Goal: Communication & Community: Connect with others

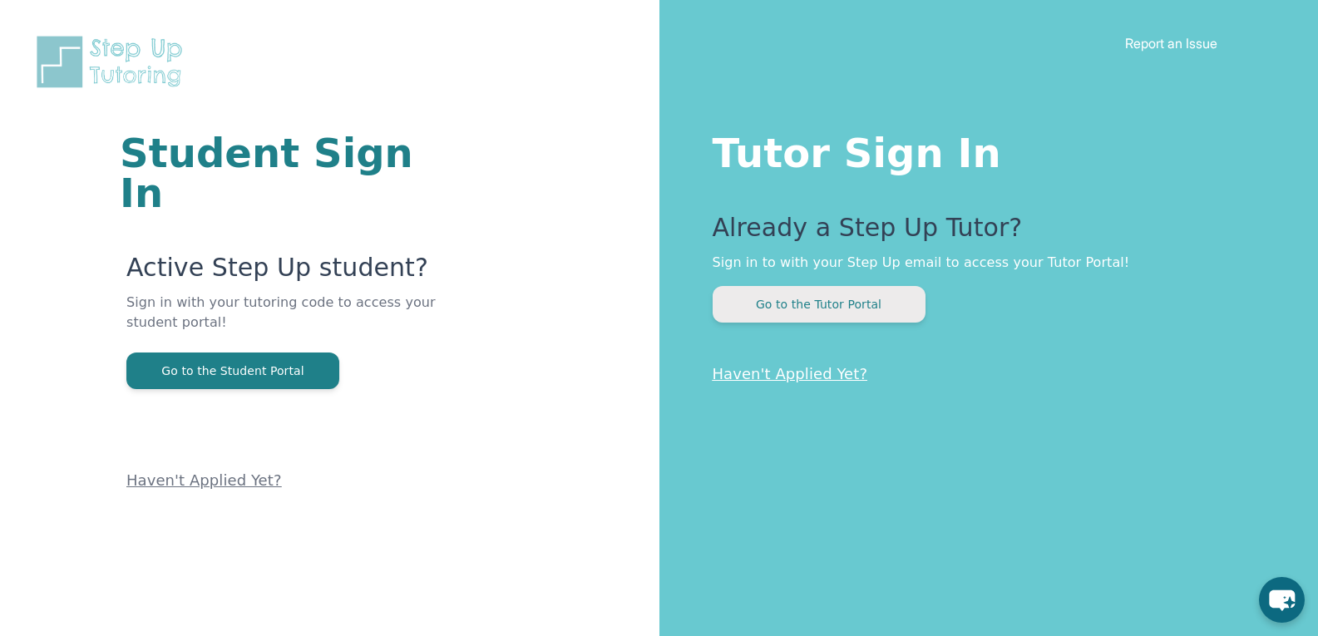
click at [881, 303] on button "Go to the Tutor Portal" at bounding box center [819, 304] width 213 height 37
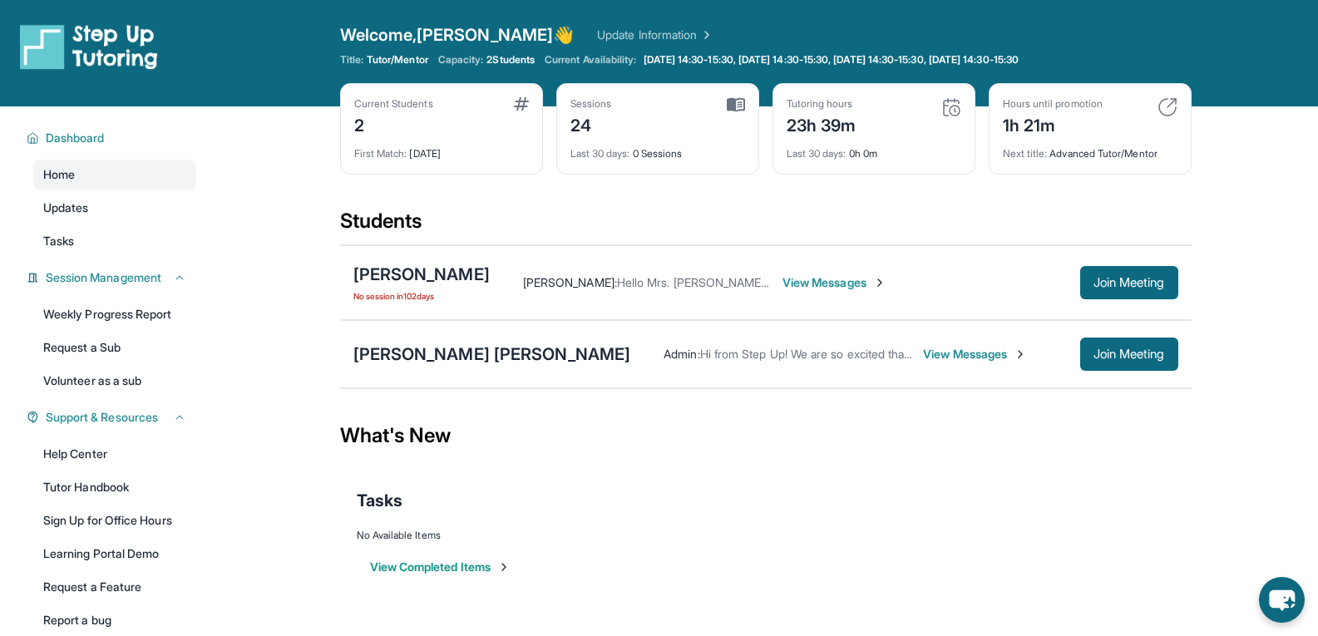
drag, startPoint x: 617, startPoint y: 35, endPoint x: 470, endPoint y: 221, distance: 237.4
click at [470, 221] on div "Students" at bounding box center [765, 226] width 851 height 37
drag, startPoint x: 447, startPoint y: 368, endPoint x: 408, endPoint y: 353, distance: 42.2
click at [457, 360] on div "[PERSON_NAME] [PERSON_NAME] Admin : Hi from Step Up! We are so excited that you…" at bounding box center [765, 354] width 851 height 68
click at [408, 353] on div "[PERSON_NAME] [PERSON_NAME]" at bounding box center [492, 354] width 278 height 23
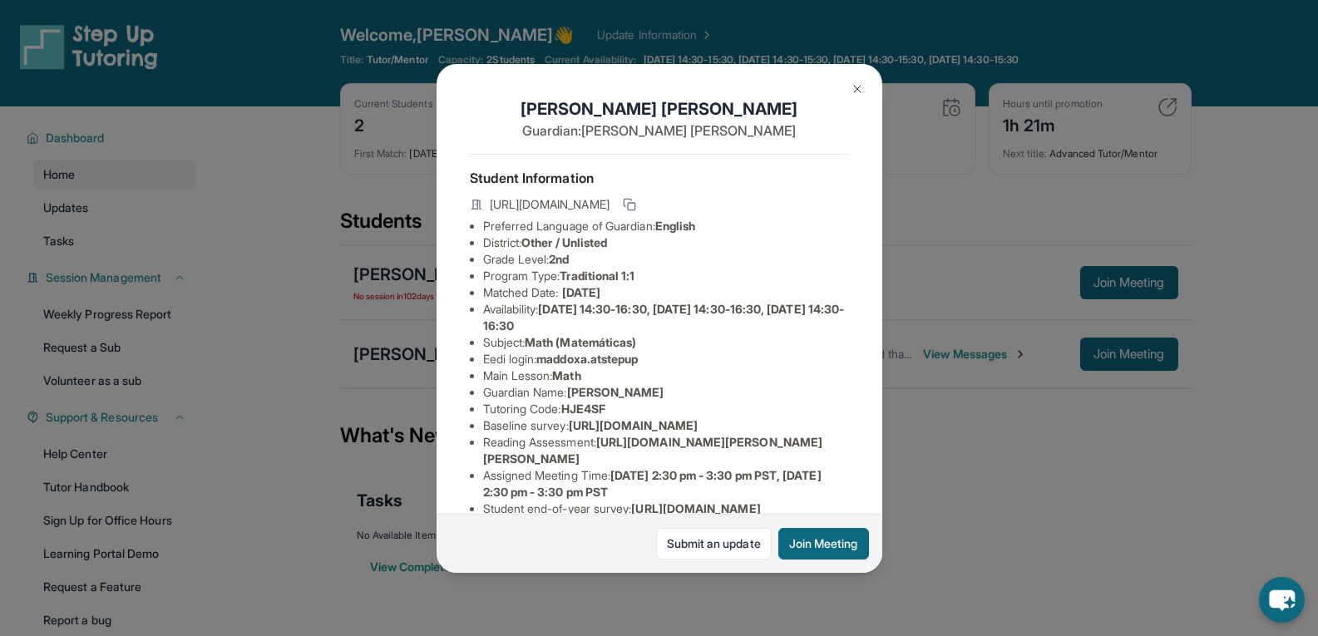
click at [408, 353] on div "[PERSON_NAME] [PERSON_NAME] Guardian: [PERSON_NAME] Student Information [URL][D…" at bounding box center [659, 318] width 1318 height 636
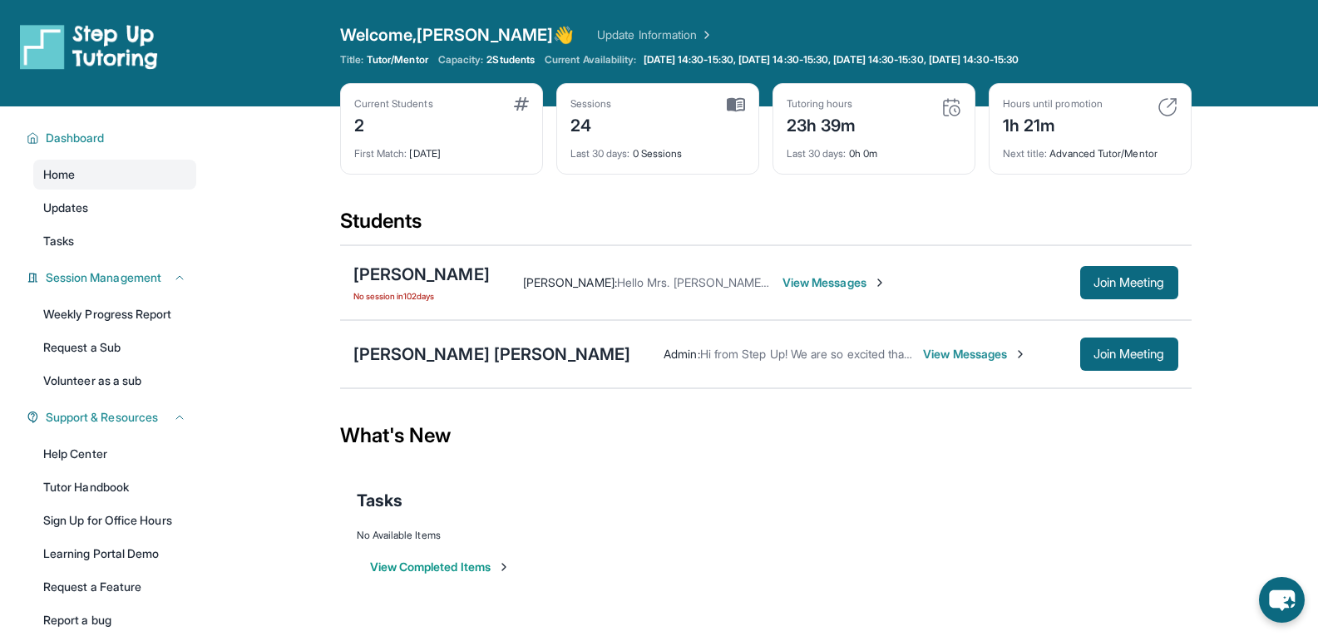
click at [408, 353] on div "[PERSON_NAME] [PERSON_NAME]" at bounding box center [492, 354] width 278 height 23
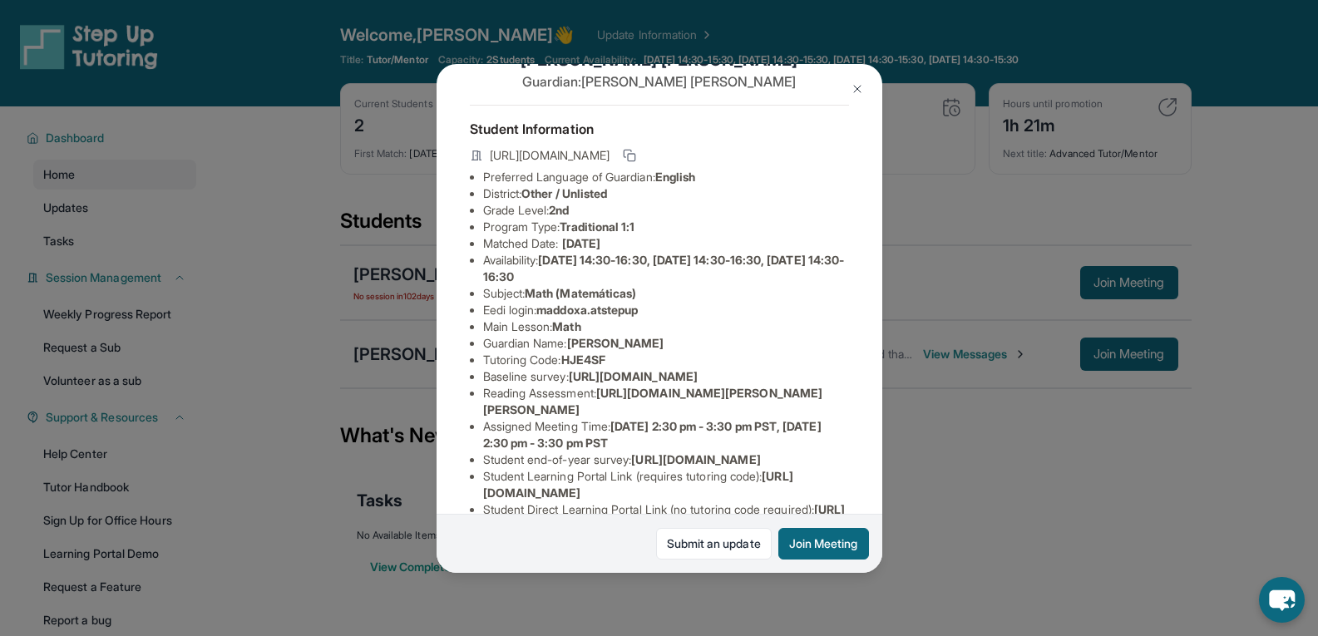
scroll to position [32, 0]
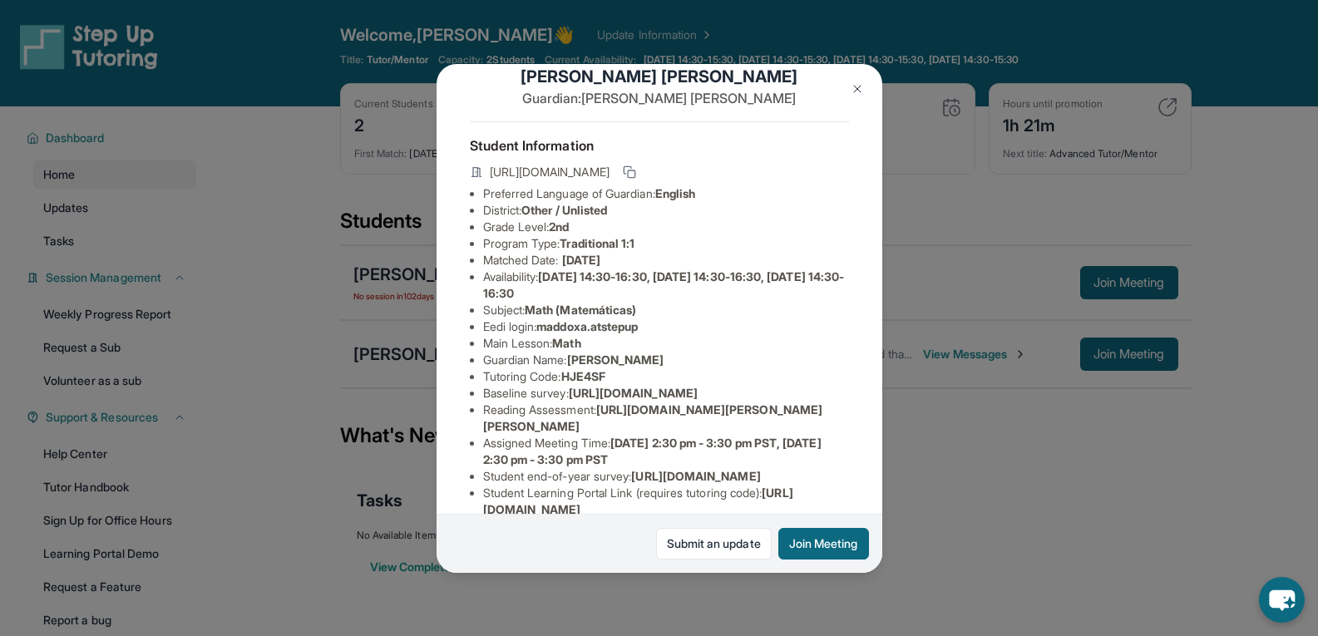
click at [655, 335] on li "Eedi login : maddoxa.atstepup" at bounding box center [666, 326] width 366 height 17
drag, startPoint x: 655, startPoint y: 342, endPoint x: 549, endPoint y: 344, distance: 106.5
click at [549, 335] on li "Eedi login : maddoxa.atstepup" at bounding box center [666, 326] width 366 height 17
copy span "maddoxa.atstepup"
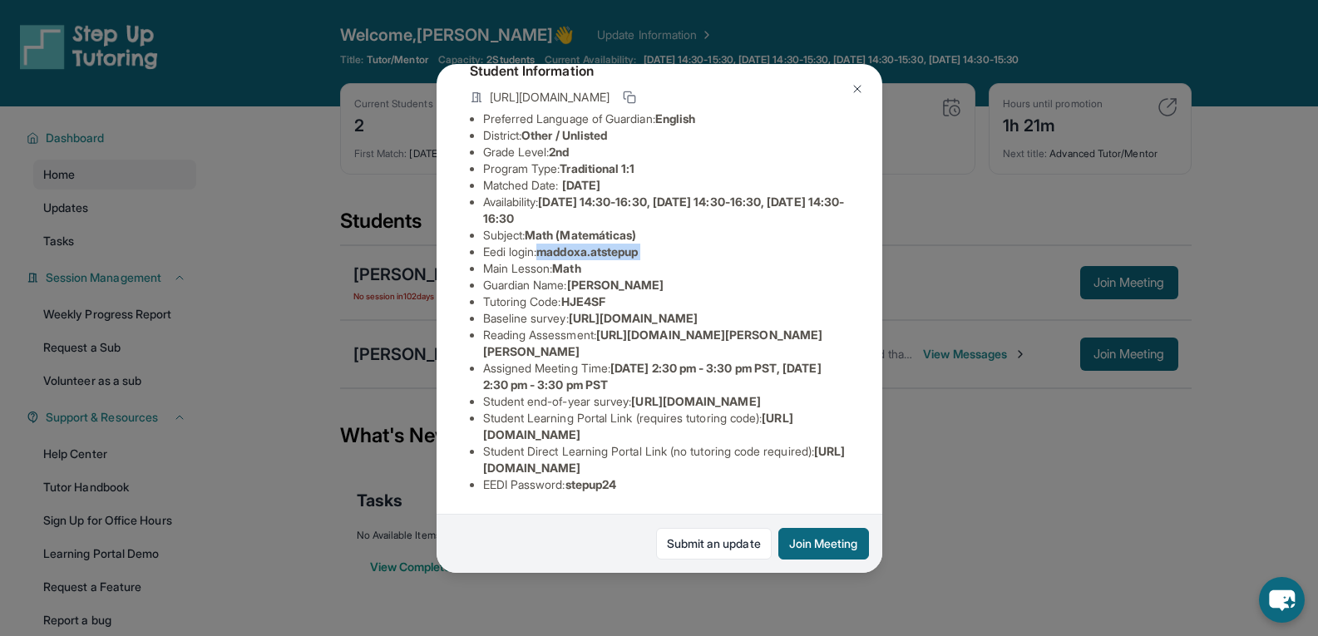
scroll to position [266, 0]
drag, startPoint x: 625, startPoint y: 474, endPoint x: 575, endPoint y: 473, distance: 50.7
click at [575, 477] on span "stepup24" at bounding box center [591, 484] width 52 height 14
copy span "stepup24"
click at [853, 90] on img at bounding box center [857, 88] width 13 height 13
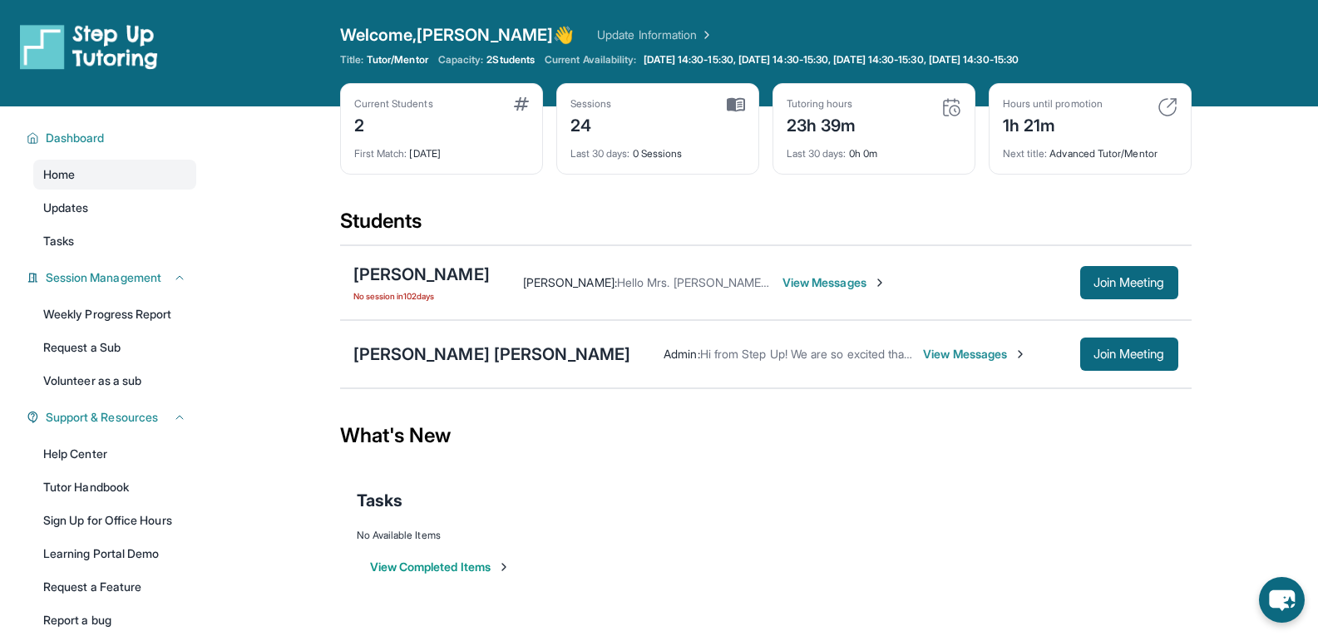
click at [923, 349] on span "View Messages" at bounding box center [975, 354] width 104 height 17
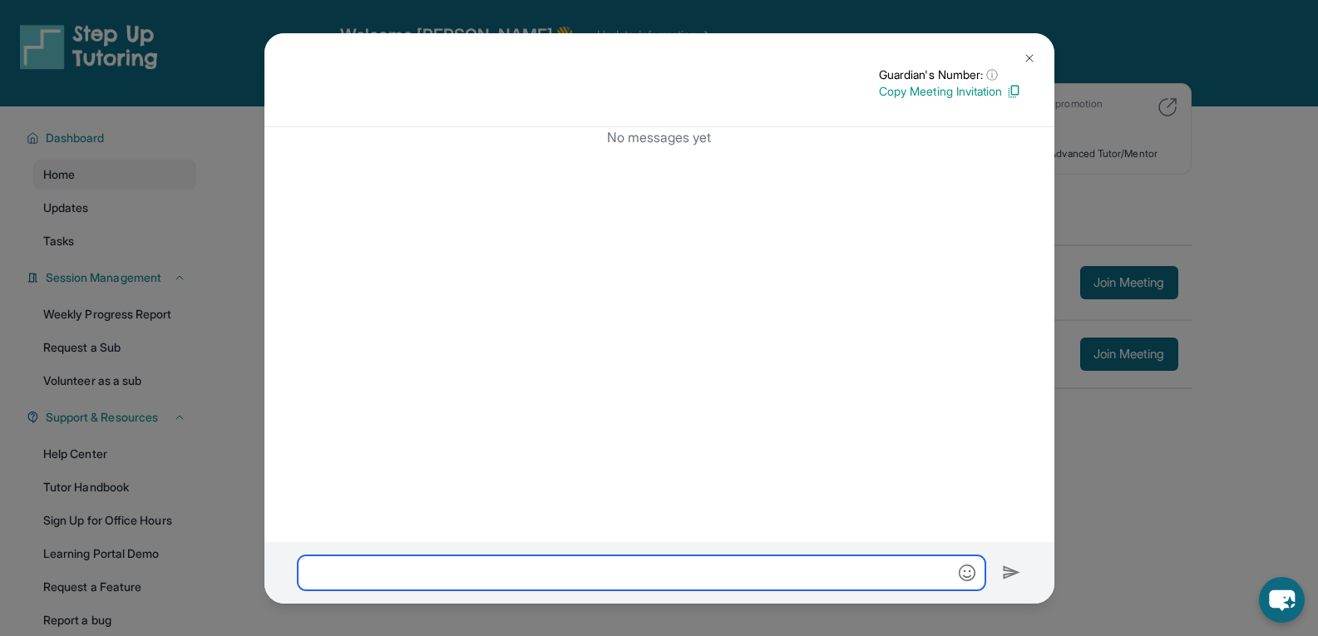
click at [707, 573] on input "text" at bounding box center [642, 572] width 688 height 35
type input "*"
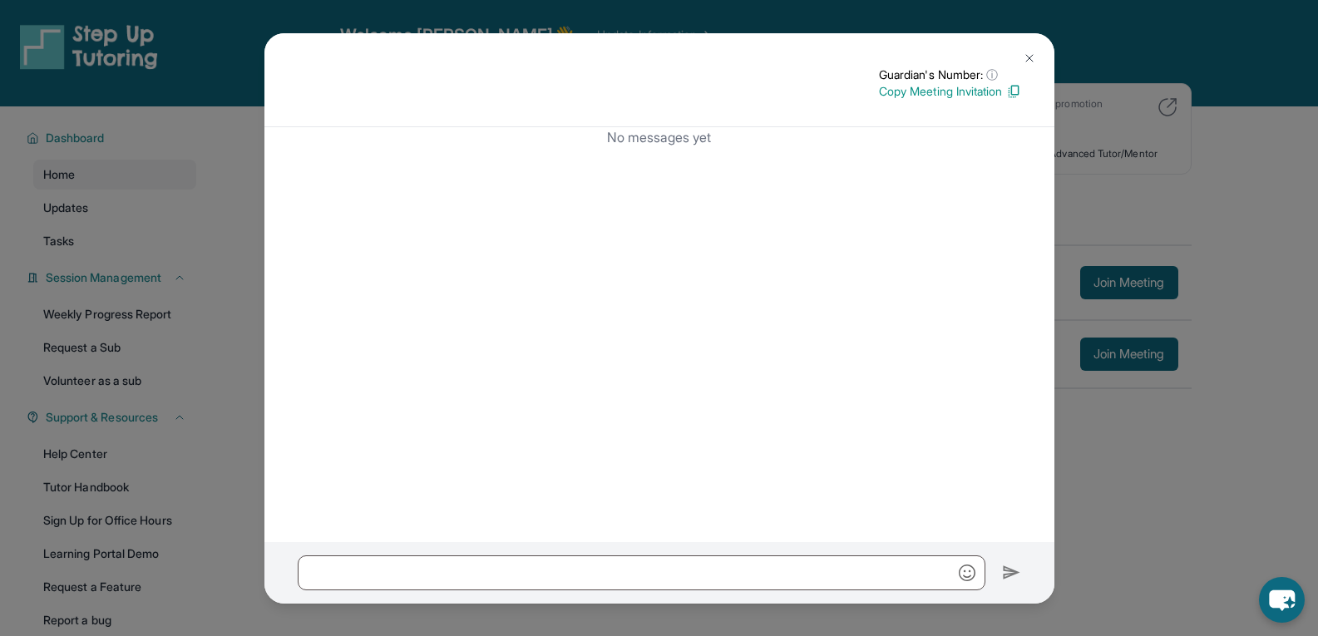
click at [1036, 56] on button at bounding box center [1029, 58] width 33 height 33
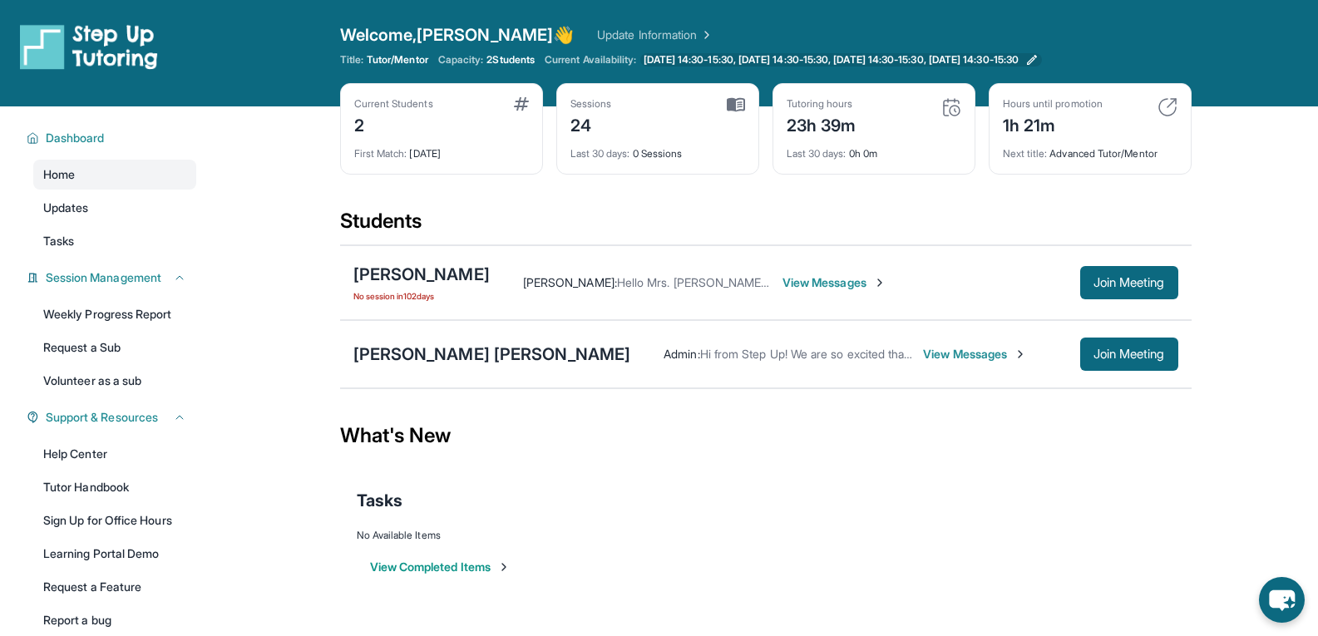
click at [1019, 56] on span "[DATE] 14:30-15:30, [DATE] 14:30-15:30, [DATE] 14:30-15:30, [DATE] 14:30-15:30" at bounding box center [831, 59] width 375 height 13
click at [1110, 345] on button "Join Meeting" at bounding box center [1129, 354] width 98 height 33
click at [437, 339] on div "[PERSON_NAME] [PERSON_NAME] Admin : Hi from Step Up! We are so excited that you…" at bounding box center [765, 354] width 851 height 68
click at [434, 353] on div "[PERSON_NAME] [PERSON_NAME]" at bounding box center [492, 354] width 278 height 23
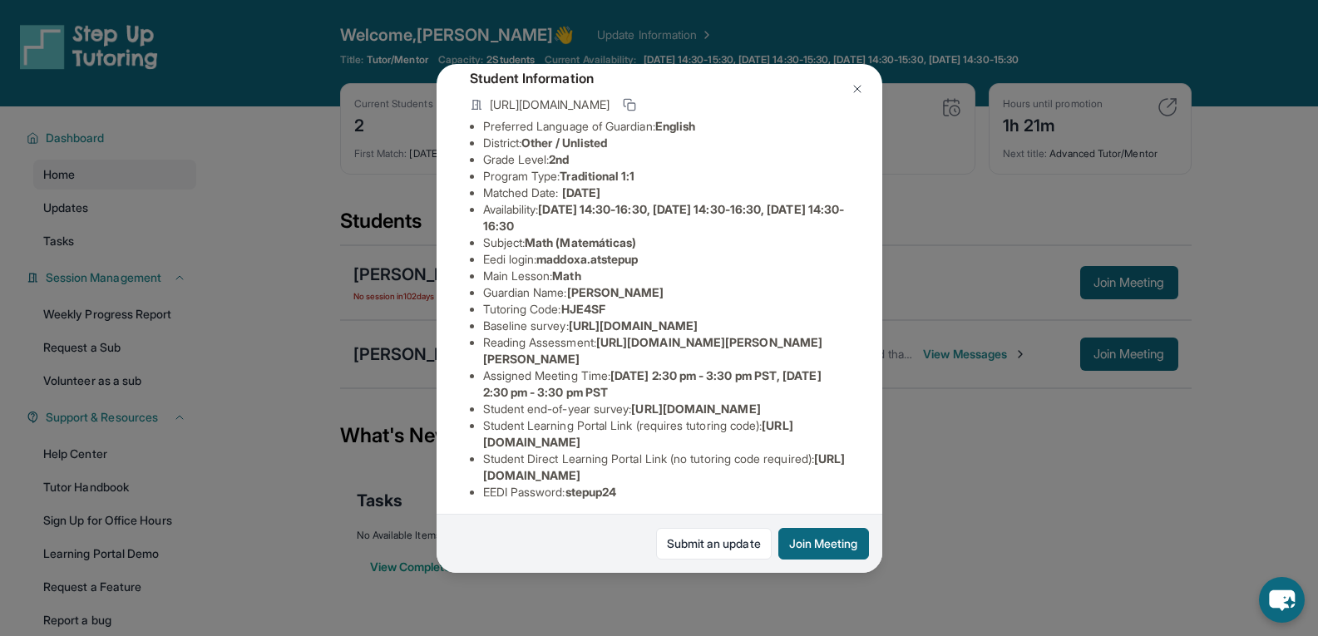
scroll to position [17, 0]
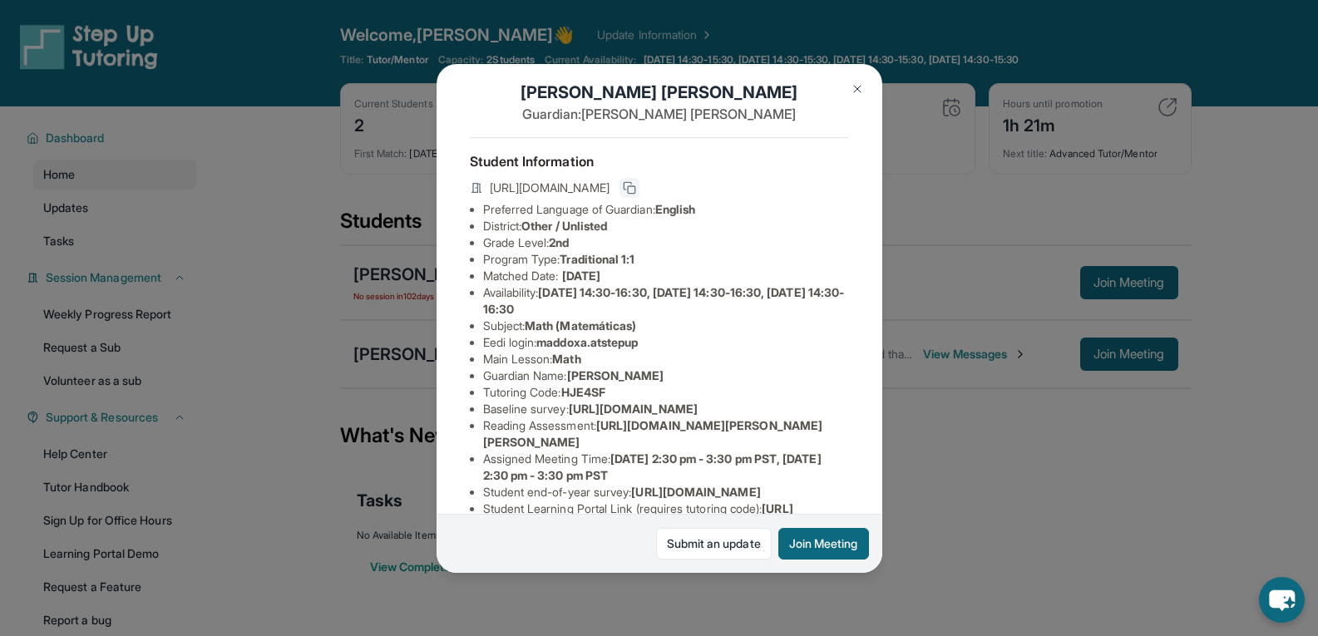
click at [636, 191] on icon at bounding box center [629, 187] width 13 height 13
click at [1042, 233] on div "[PERSON_NAME] [PERSON_NAME] Guardian: [PERSON_NAME] Student Information [URL][D…" at bounding box center [659, 318] width 1318 height 636
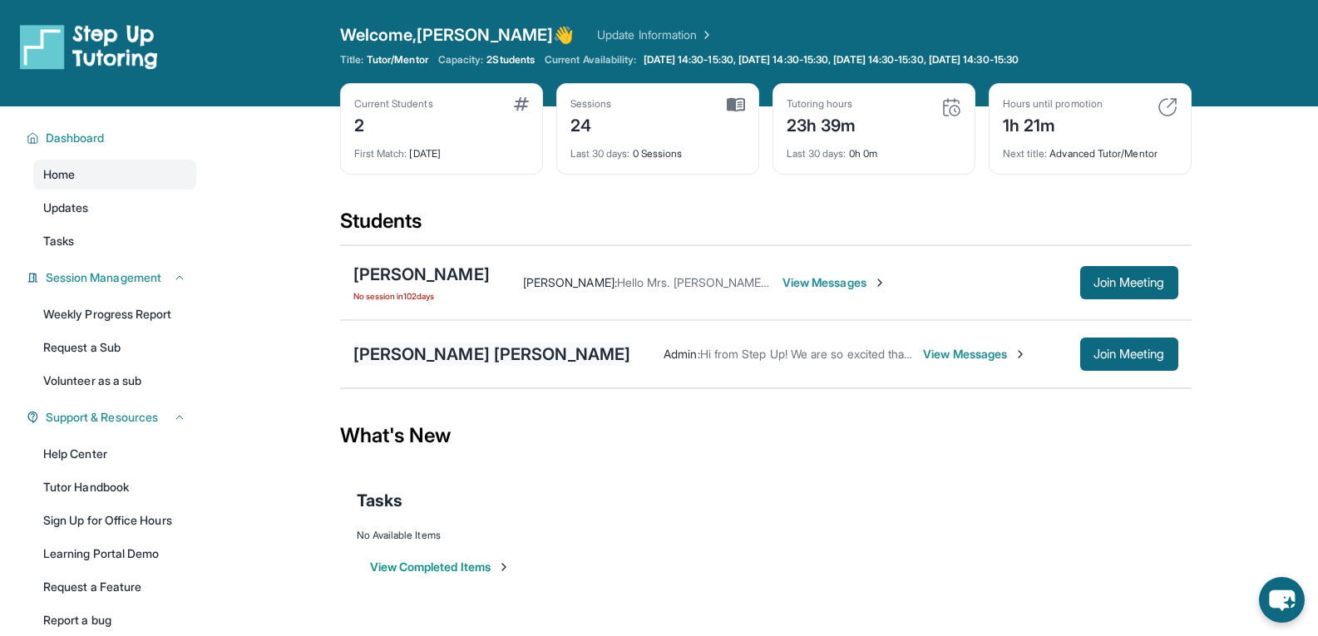
drag, startPoint x: 433, startPoint y: 373, endPoint x: 437, endPoint y: 363, distance: 10.8
click at [432, 373] on div "[PERSON_NAME] [PERSON_NAME] Admin : Hi from Step Up! We are so excited that you…" at bounding box center [765, 354] width 851 height 68
click at [437, 363] on div "[PERSON_NAME] [PERSON_NAME]" at bounding box center [492, 354] width 278 height 23
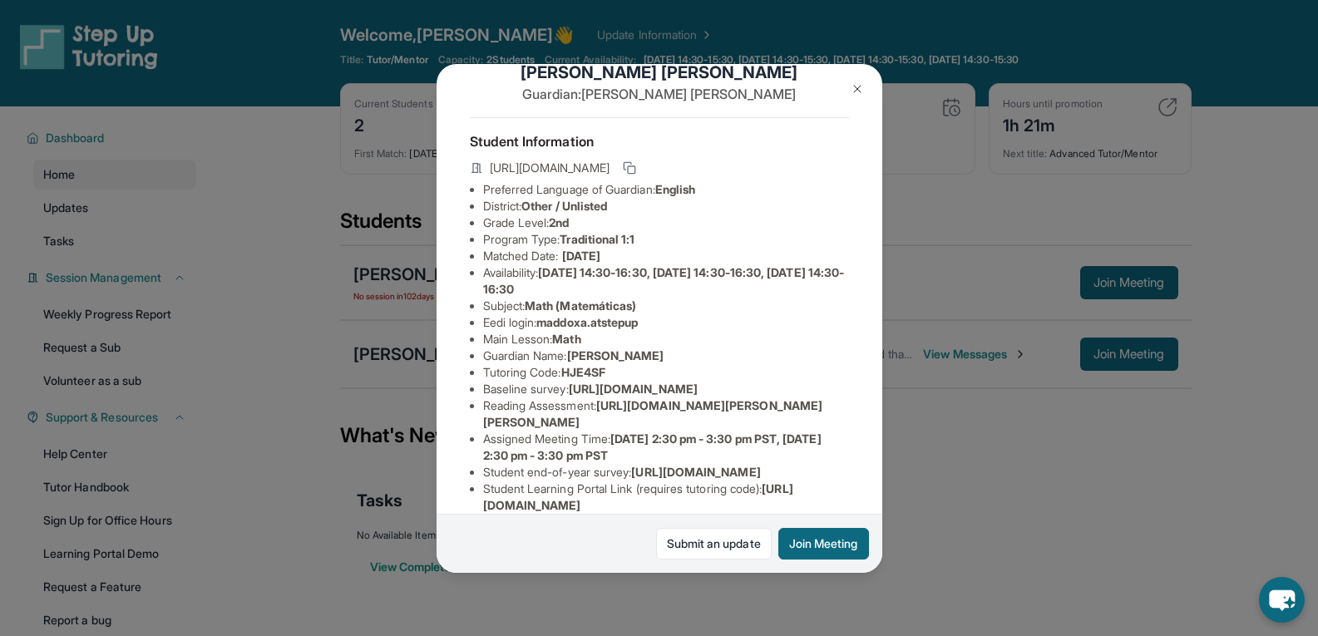
scroll to position [0, 0]
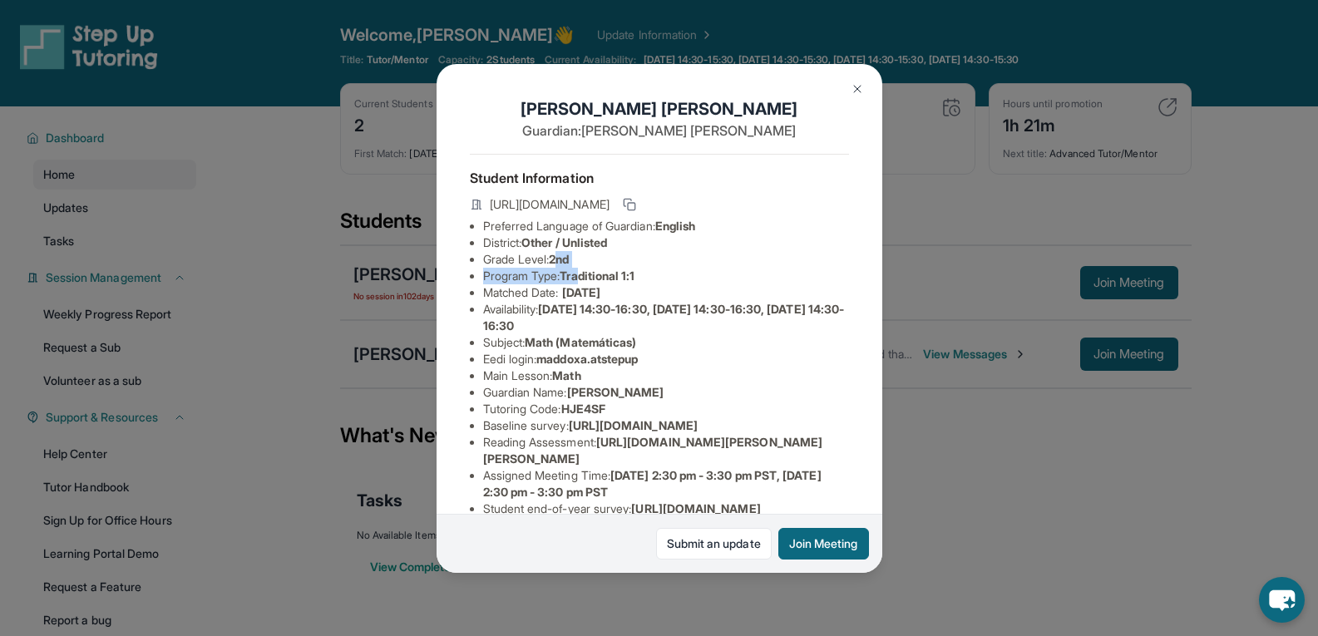
drag, startPoint x: 585, startPoint y: 282, endPoint x: 563, endPoint y: 277, distance: 23.0
click at [563, 277] on ul "Preferred Language of Guardian: English District: Other / Unlisted Grade Level:…" at bounding box center [659, 409] width 379 height 383
